Goal: Find contact information: Find contact information

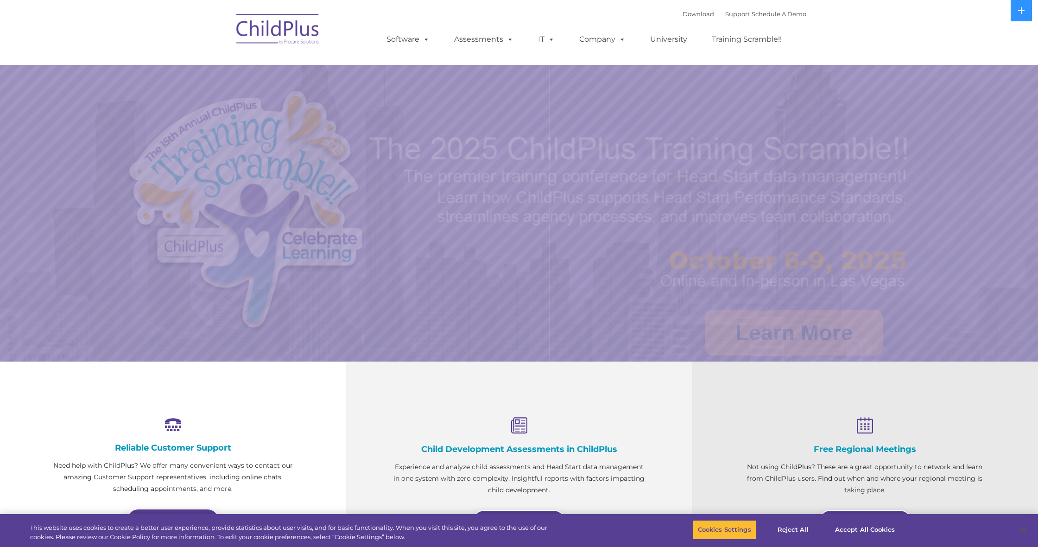
select select "MEDIUM"
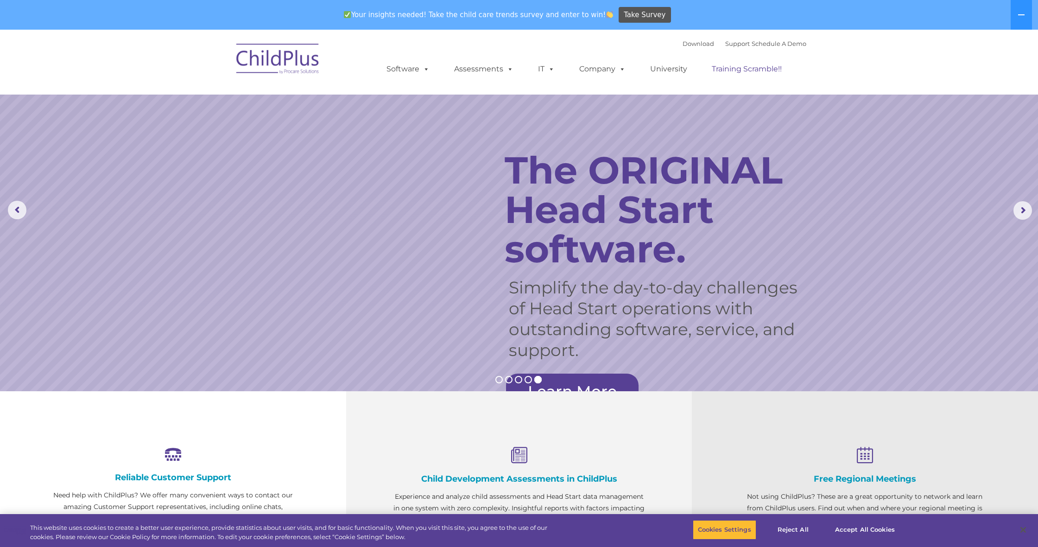
click at [743, 68] on link "Training Scramble!!" at bounding box center [747, 69] width 89 height 19
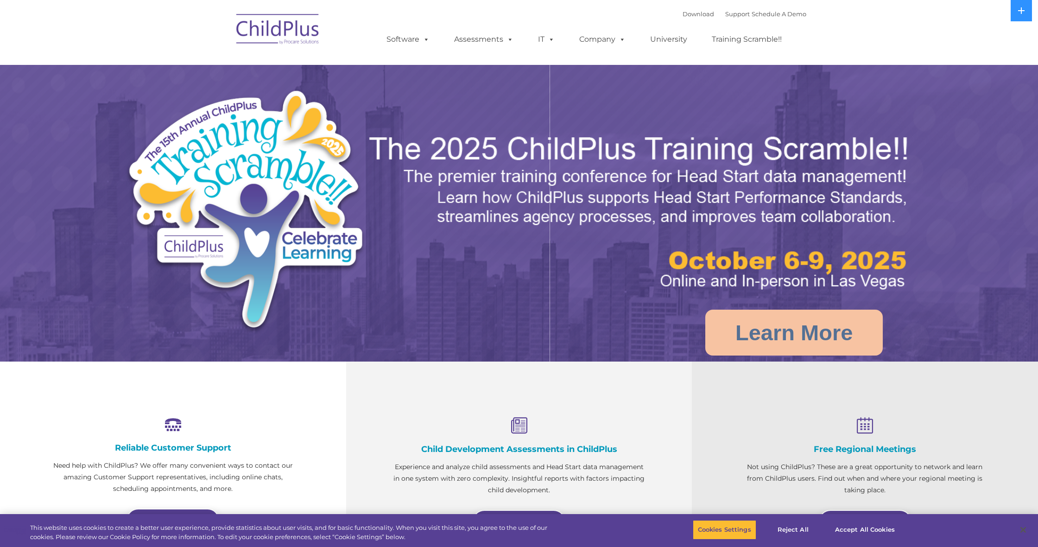
select select "MEDIUM"
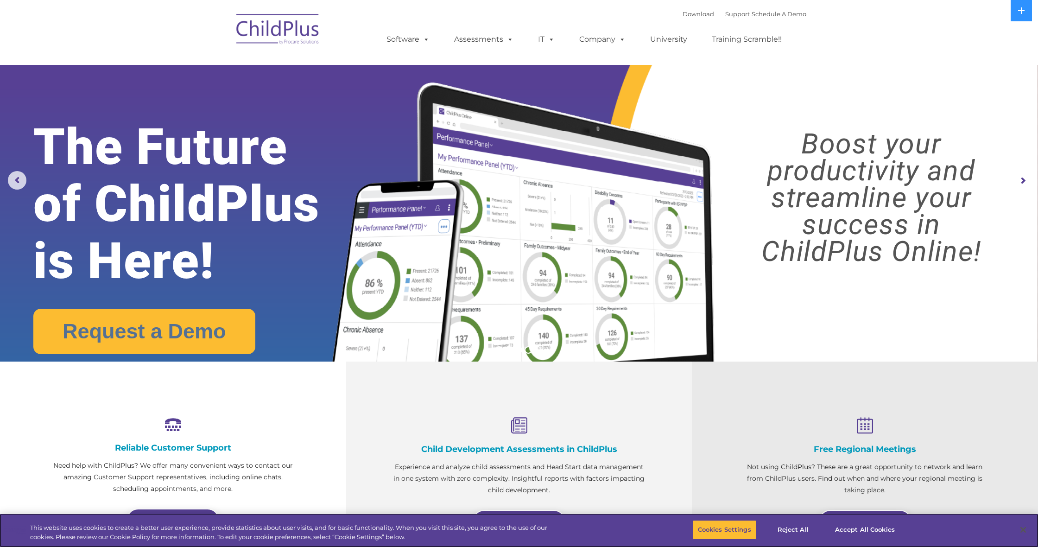
scroll to position [13, 0]
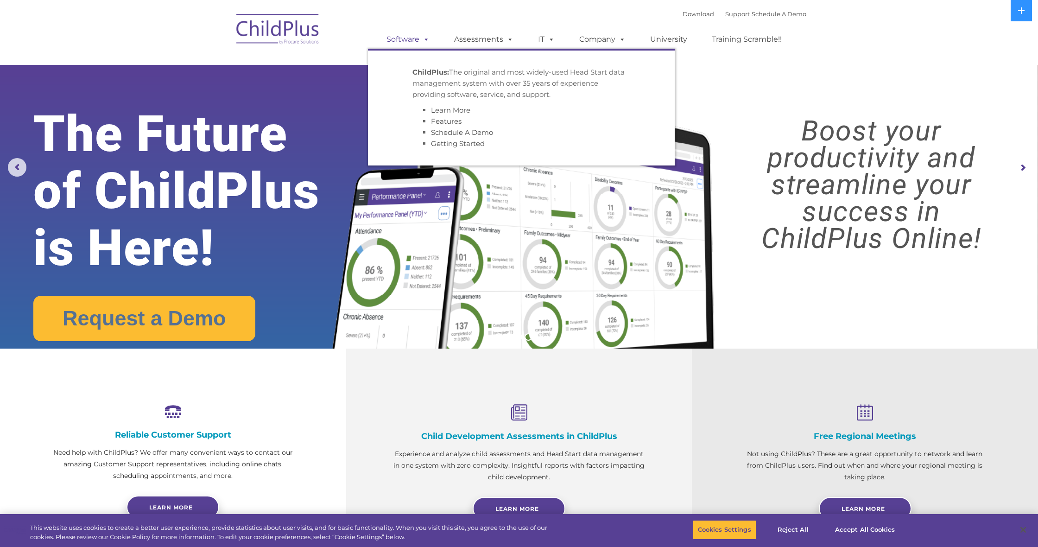
click at [400, 35] on link "Software" at bounding box center [408, 39] width 62 height 19
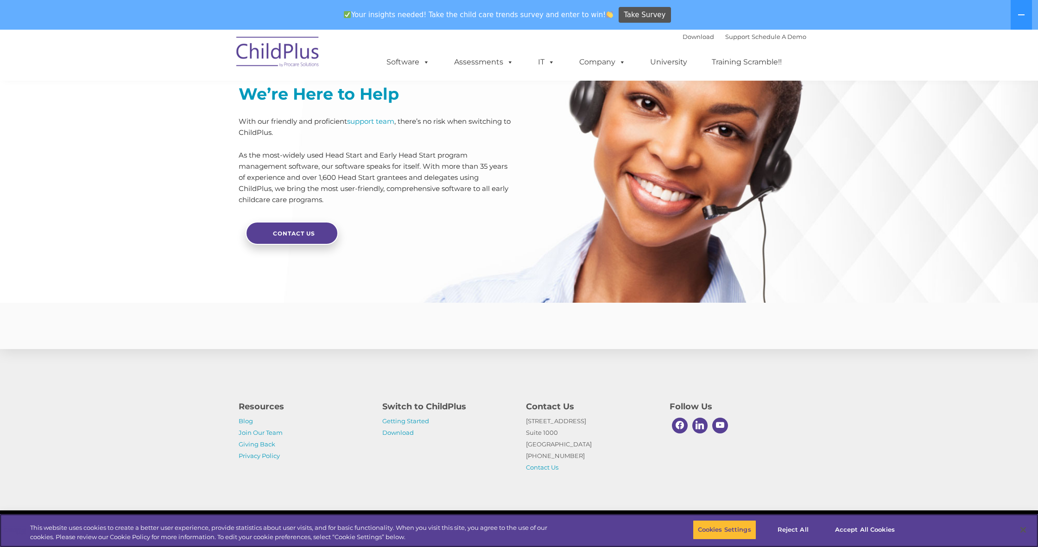
scroll to position [2092, 0]
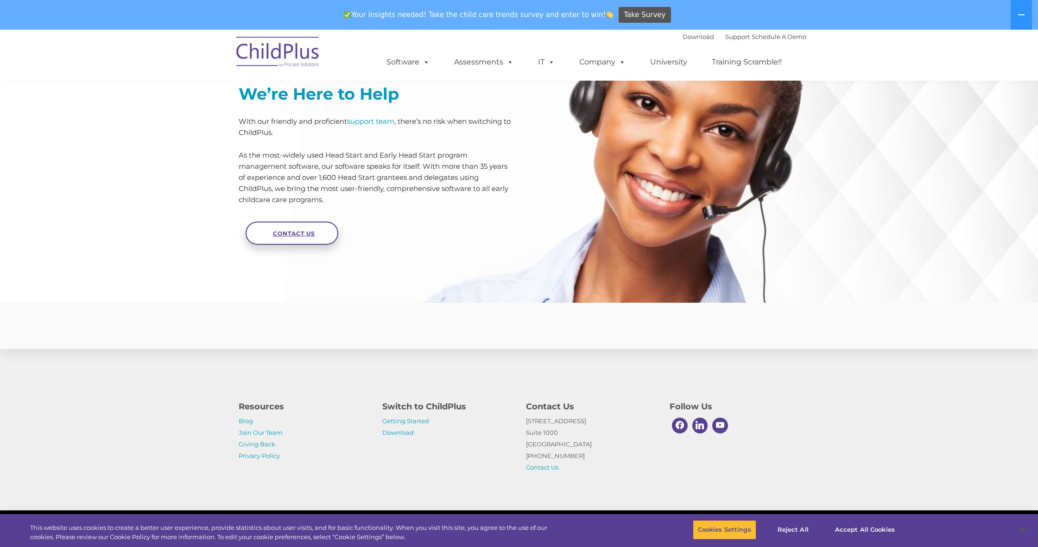
click at [288, 230] on span "Contact Us" at bounding box center [294, 233] width 42 height 7
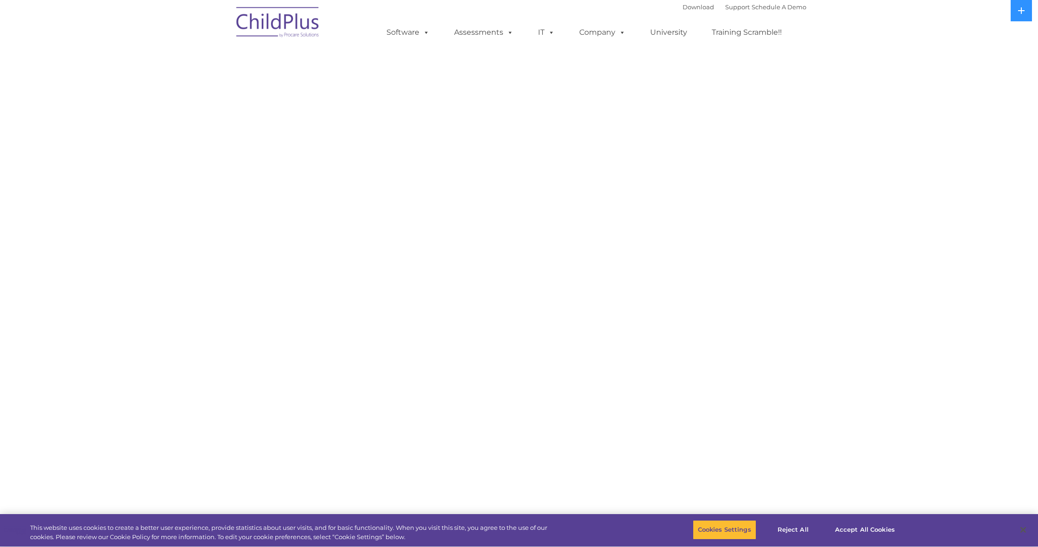
select select "MEDIUM"
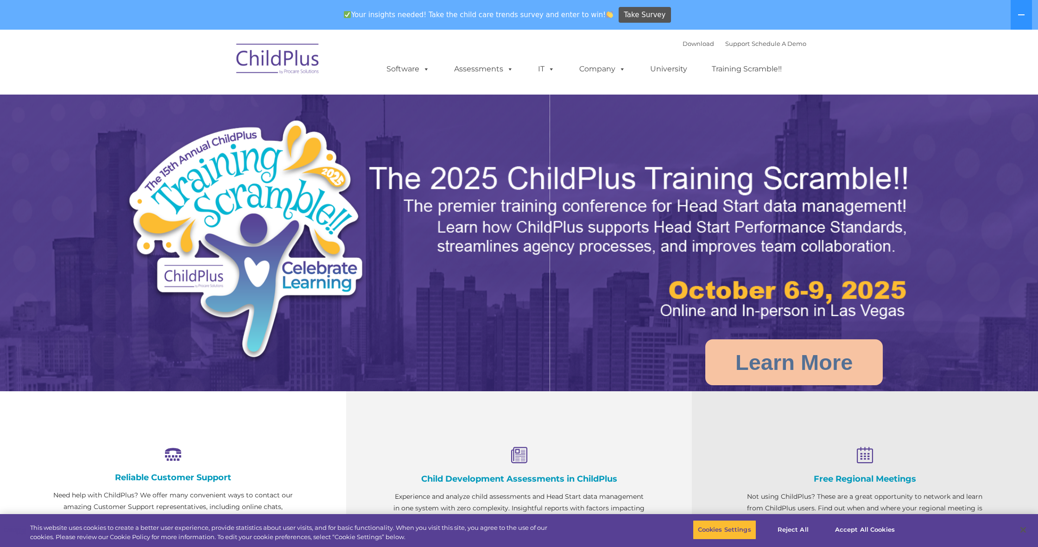
select select "MEDIUM"
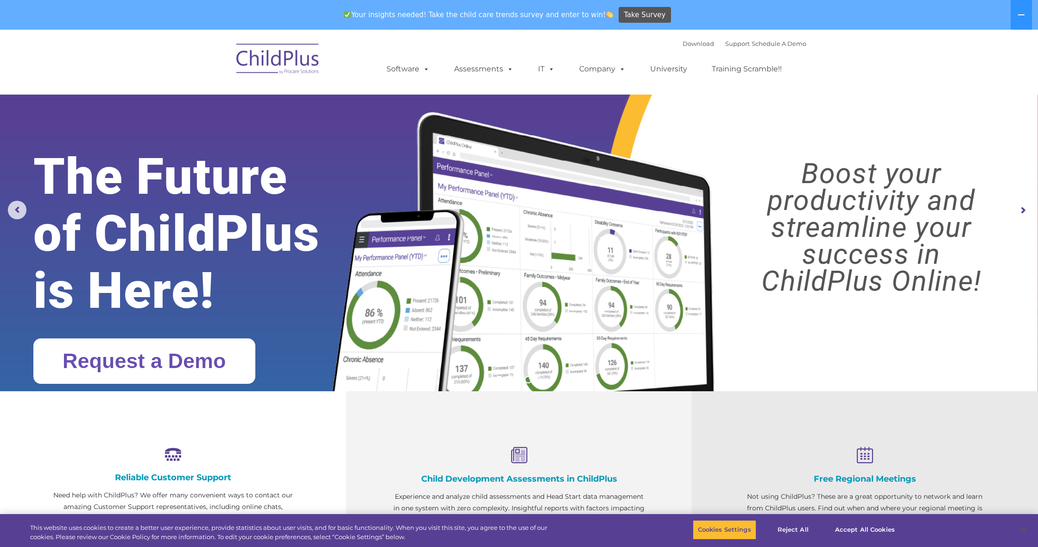
click at [139, 361] on link "Request a Demo" at bounding box center [144, 360] width 222 height 45
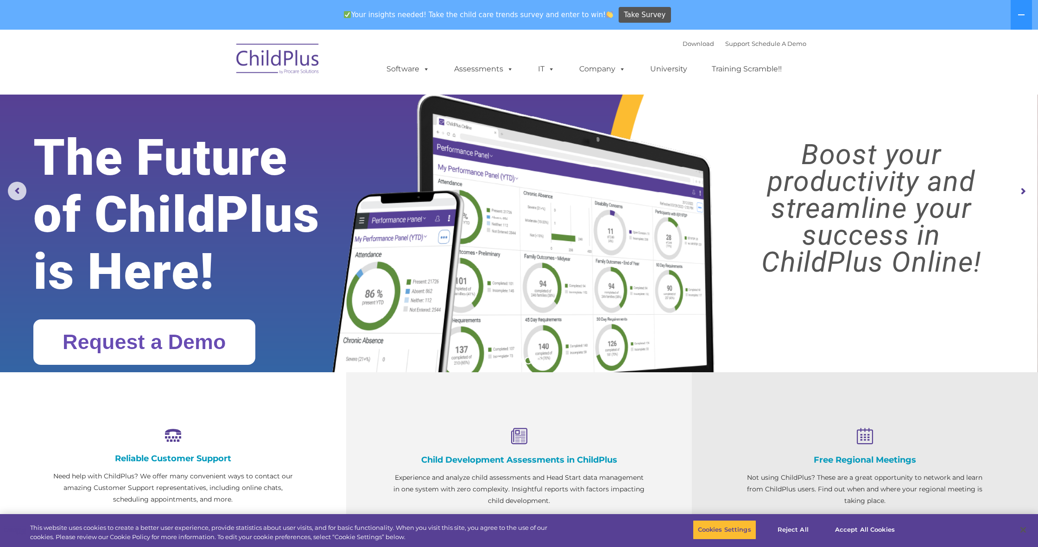
scroll to position [20, 0]
